Goal: Information Seeking & Learning: Learn about a topic

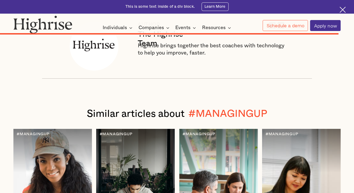
scroll to position [3503, 0]
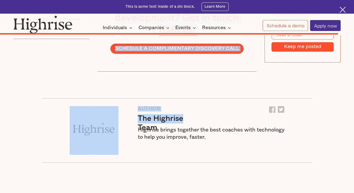
drag, startPoint x: 94, startPoint y: 37, endPoint x: 200, endPoint y: 88, distance: 117.7
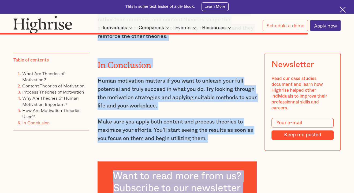
scroll to position [3233, 0]
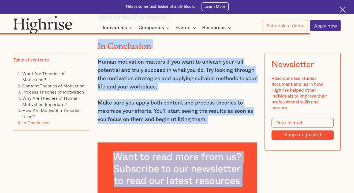
click at [219, 99] on p "Make sure you apply both content and process theories to maximize your efforts.…" at bounding box center [176, 111] width 159 height 25
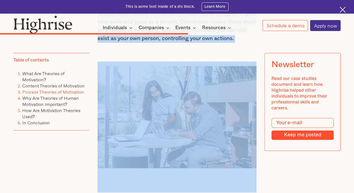
scroll to position [2055, 0]
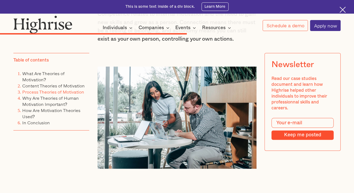
drag, startPoint x: 215, startPoint y: 98, endPoint x: 90, endPoint y: 180, distance: 149.5
copy div "Process Theories of Motivation While content theories matter, process theories …"
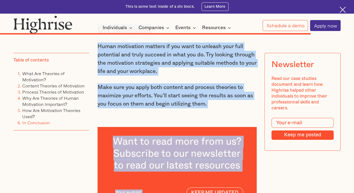
scroll to position [3257, 0]
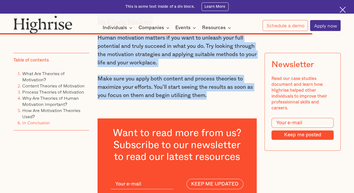
drag, startPoint x: 98, startPoint y: 37, endPoint x: 215, endPoint y: 72, distance: 121.9
copy div "Lore Ips Dolorsit am Consectetu? Adipisci el seddoeiusm tem incidid utla etd ma…"
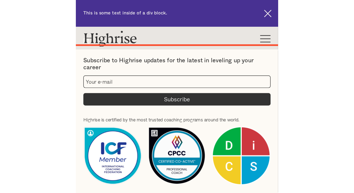
scroll to position [2879, 0]
